Goal: Transaction & Acquisition: Purchase product/service

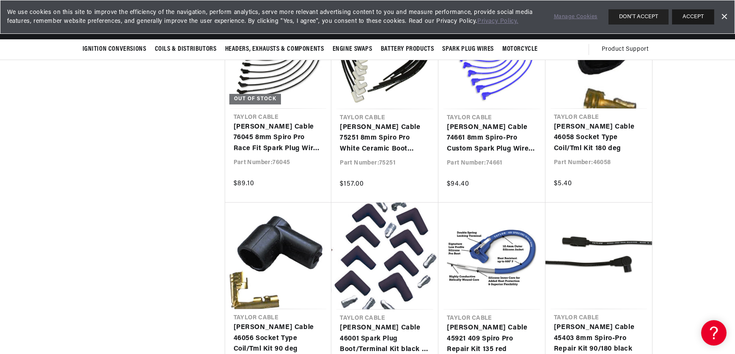
click at [684, 23] on button "ACCEPT" at bounding box center [693, 16] width 42 height 15
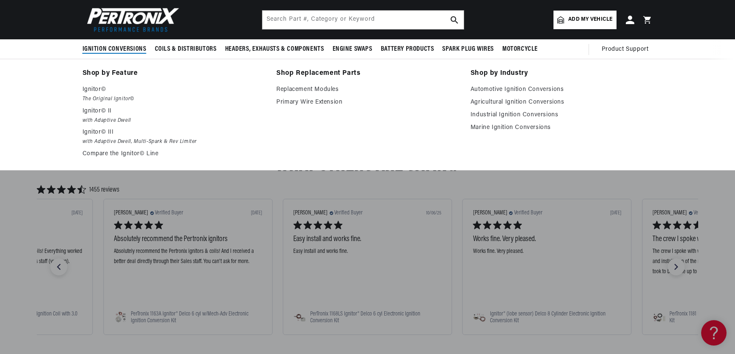
click at [83, 52] on span "Ignition Conversions" at bounding box center [115, 49] width 64 height 9
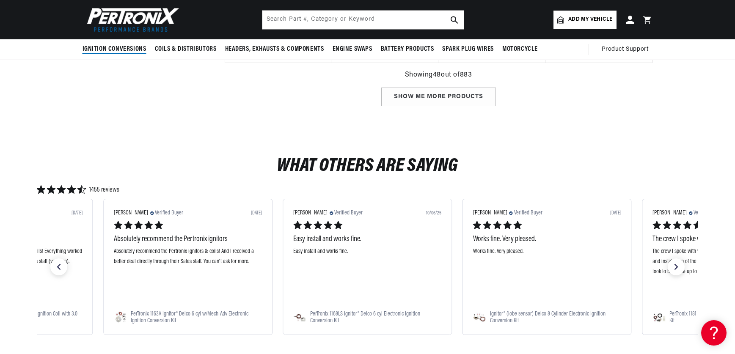
click at [85, 51] on span "Ignition Conversions" at bounding box center [115, 49] width 64 height 9
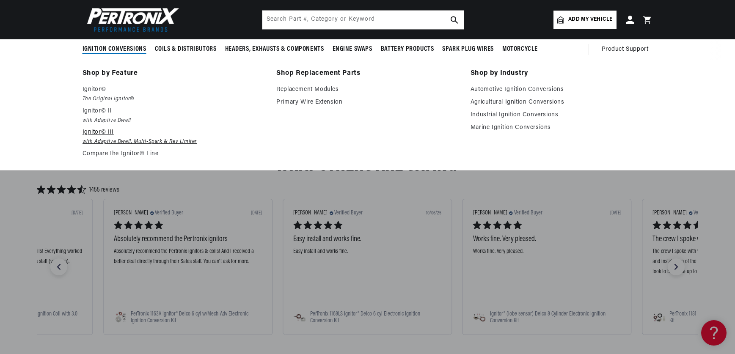
click at [83, 138] on p "Ignitor© III" at bounding box center [174, 132] width 182 height 10
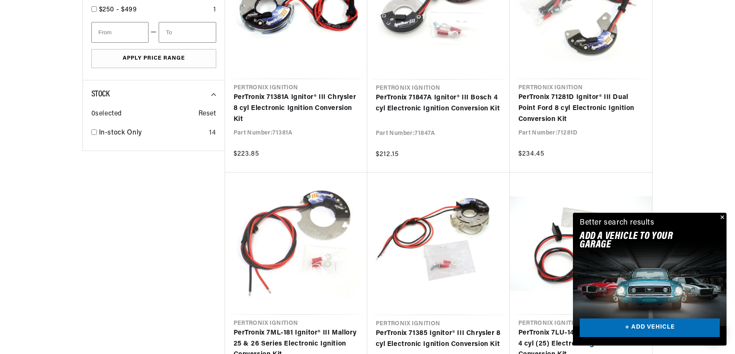
click at [719, 213] on button "Close" at bounding box center [721, 218] width 10 height 10
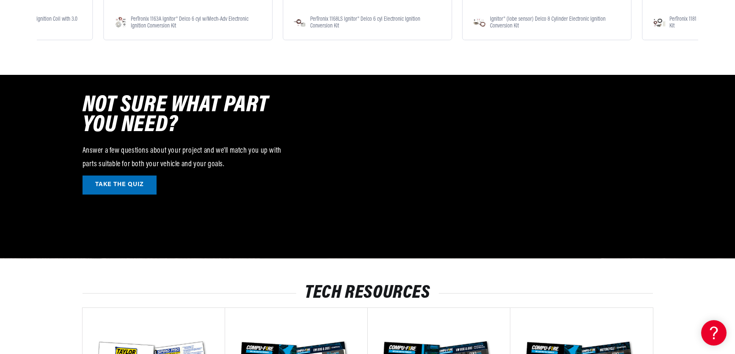
scroll to position [1666, 0]
